Goal: Task Accomplishment & Management: Manage account settings

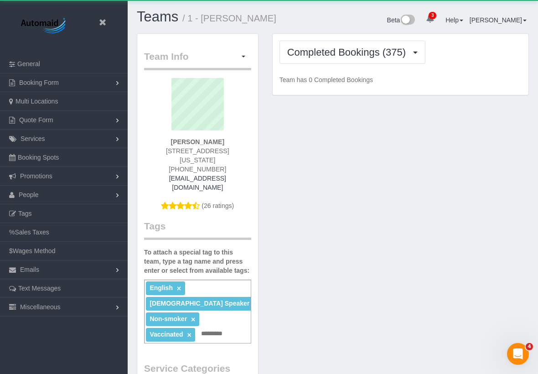
scroll to position [759, 538]
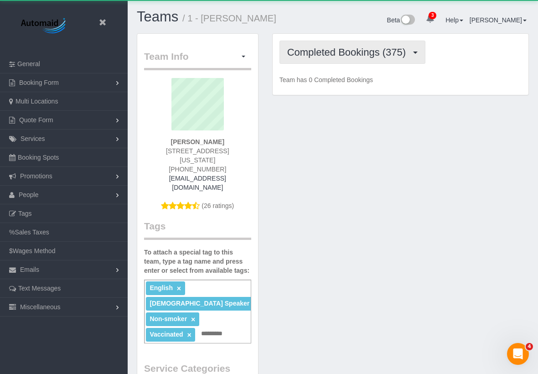
click at [316, 51] on span "Completed Bookings (375)" at bounding box center [348, 51] width 123 height 11
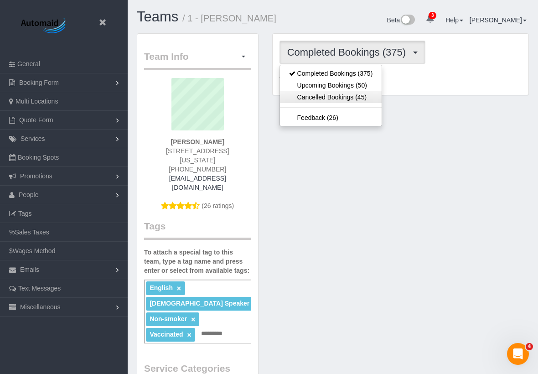
click at [312, 93] on link "Cancelled Bookings (45)" at bounding box center [331, 97] width 102 height 12
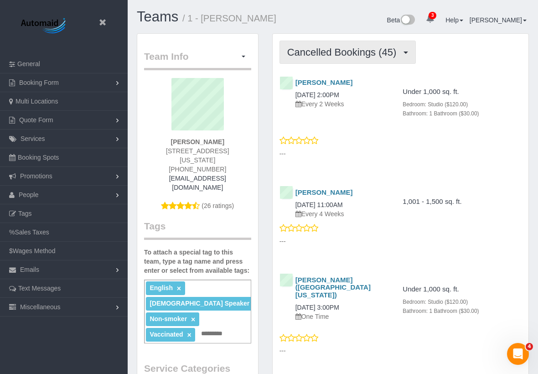
scroll to position [2588, 538]
click at [324, 56] on span "Cancelled Bookings (45)" at bounding box center [344, 51] width 114 height 11
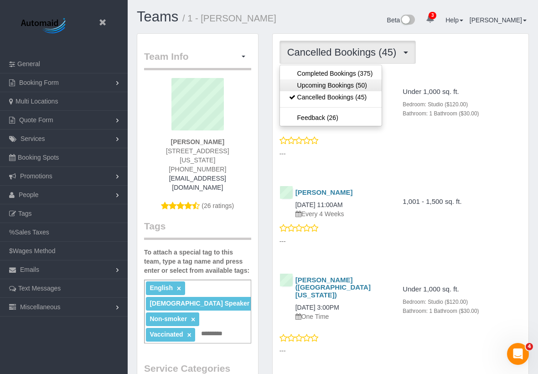
click at [324, 82] on link "Upcoming Bookings (50)" at bounding box center [331, 85] width 102 height 12
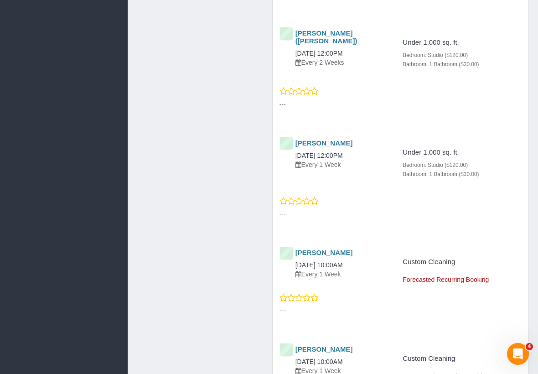
scroll to position [902, 0]
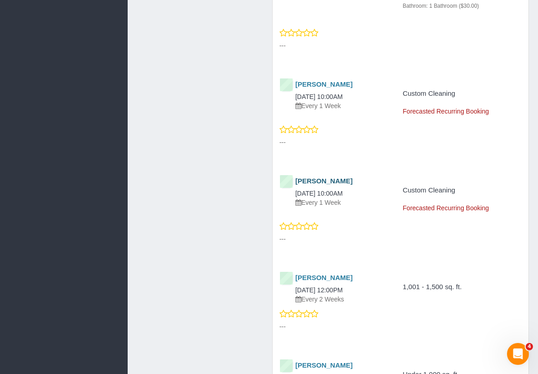
drag, startPoint x: 366, startPoint y: 183, endPoint x: 296, endPoint y: 170, distance: 71.0
click at [296, 177] on div "Leonora Gogolak 09/05/2025 10:00AM Every 1 Week" at bounding box center [333, 192] width 108 height 30
copy div "Leonora Gogolak 09/05/2025 10:00AM"
click at [309, 190] on link "09/05/2025 10:00AM" at bounding box center [318, 193] width 47 height 7
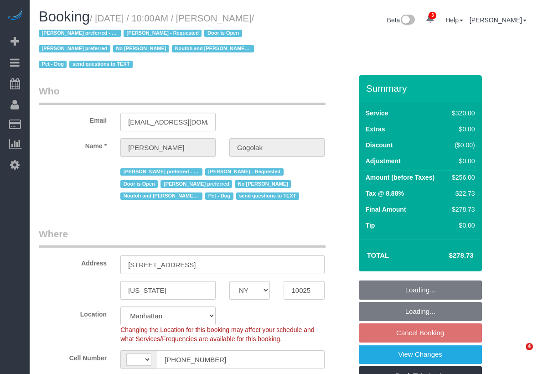
select select "NY"
select select "string:[GEOGRAPHIC_DATA]"
select select "object:686"
select select "spot3"
select select "number:58"
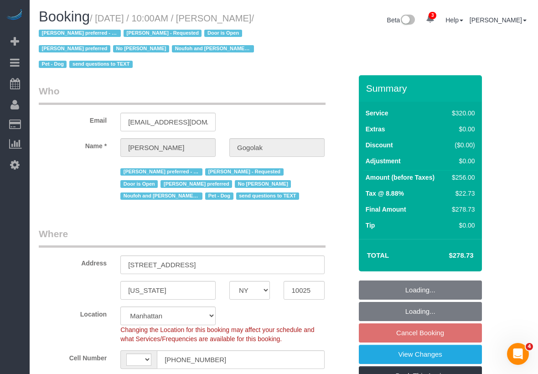
select select "number:76"
select select "number:13"
select select "number:5"
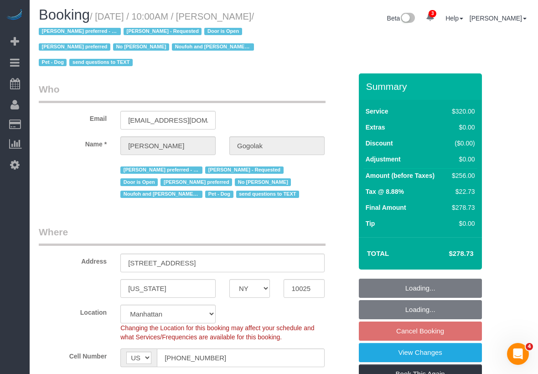
select select "string:stripe-pm_1P0RUk4VGloSiKo71VMZMWZt"
select select "240"
